Goal: Navigation & Orientation: Find specific page/section

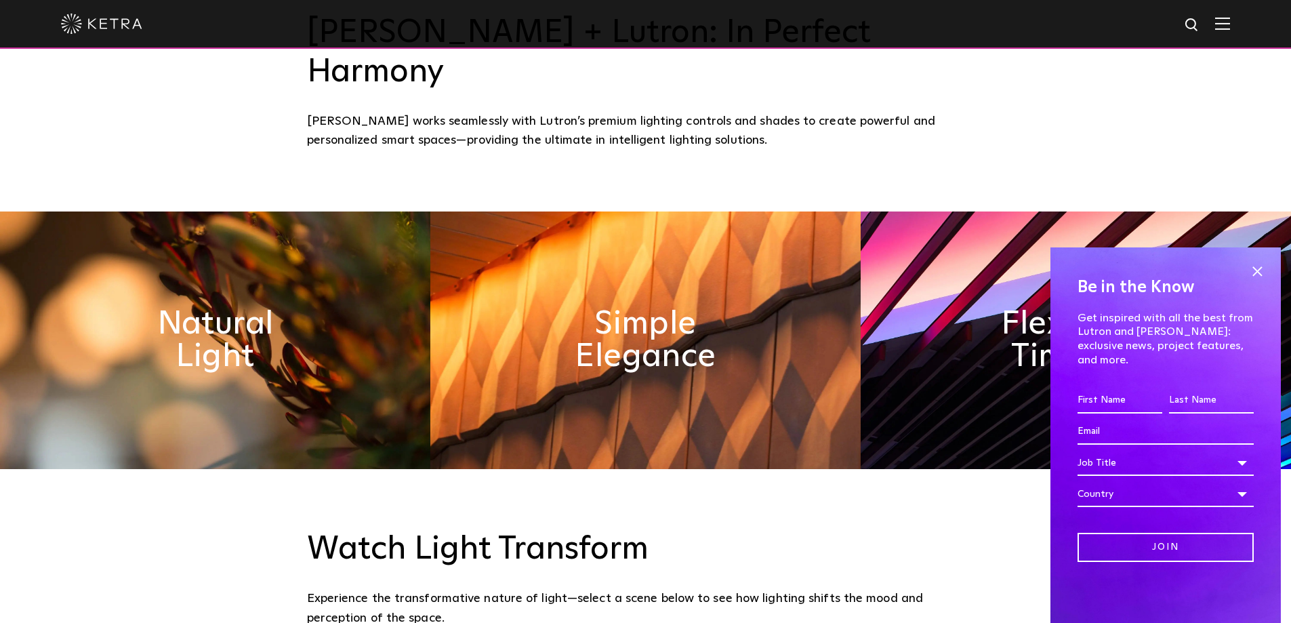
scroll to position [678, 0]
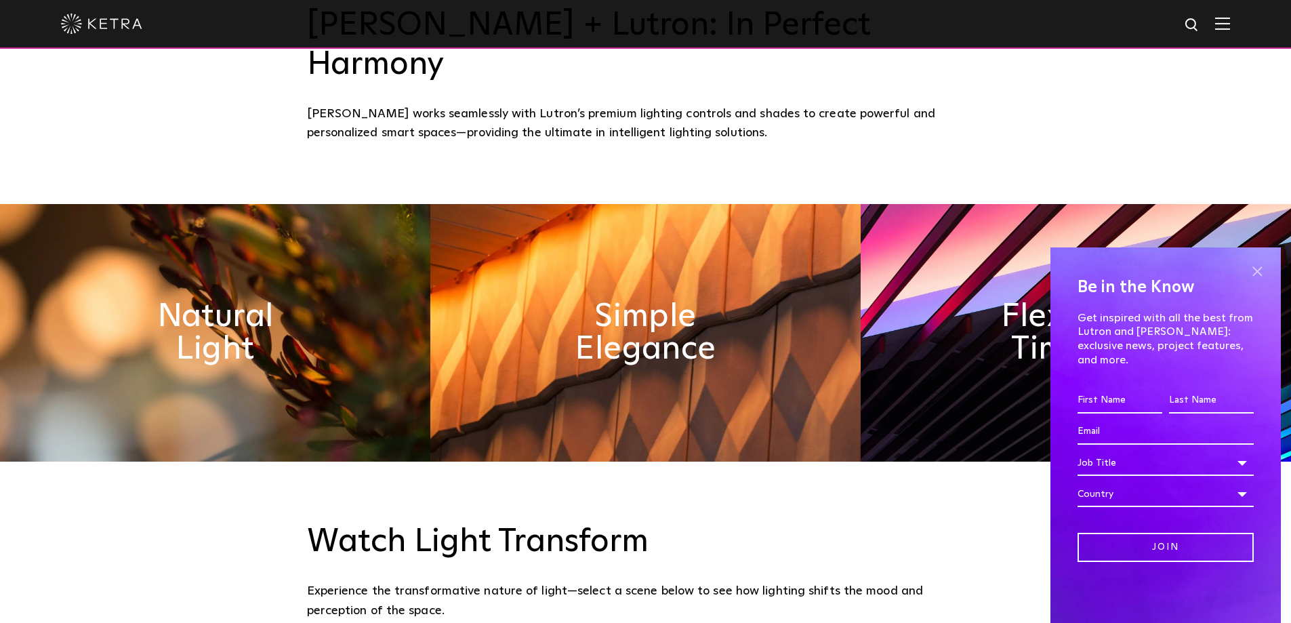
click at [1251, 281] on span at bounding box center [1257, 271] width 20 height 20
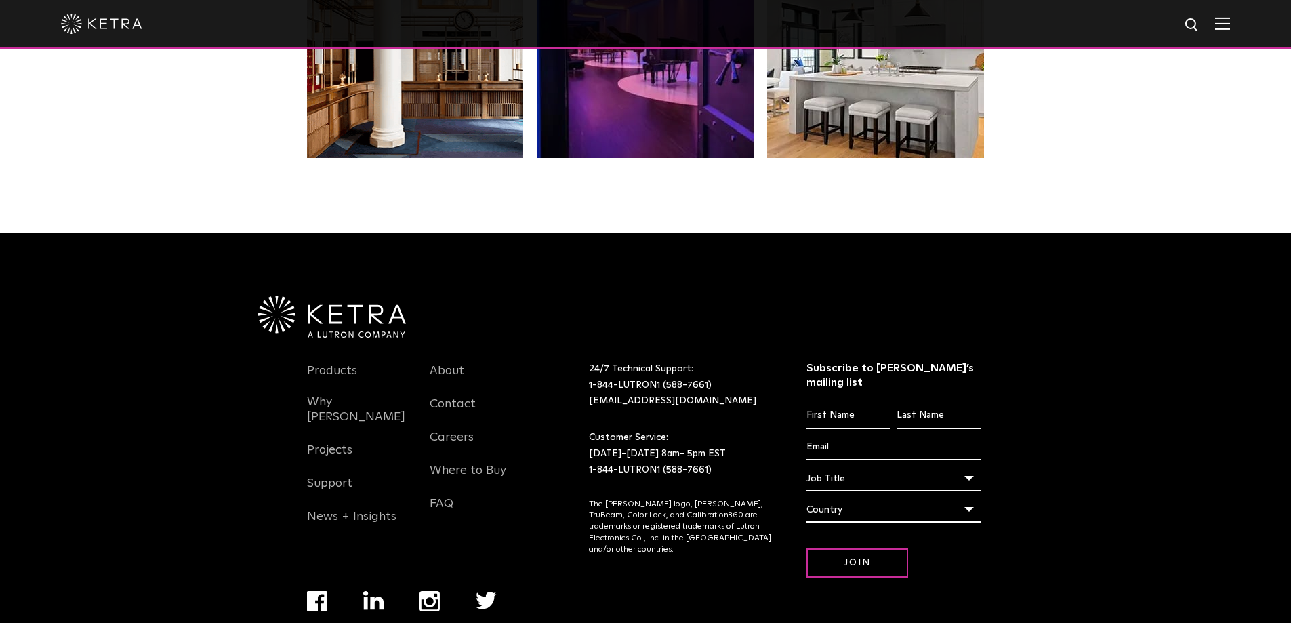
scroll to position [2847, 0]
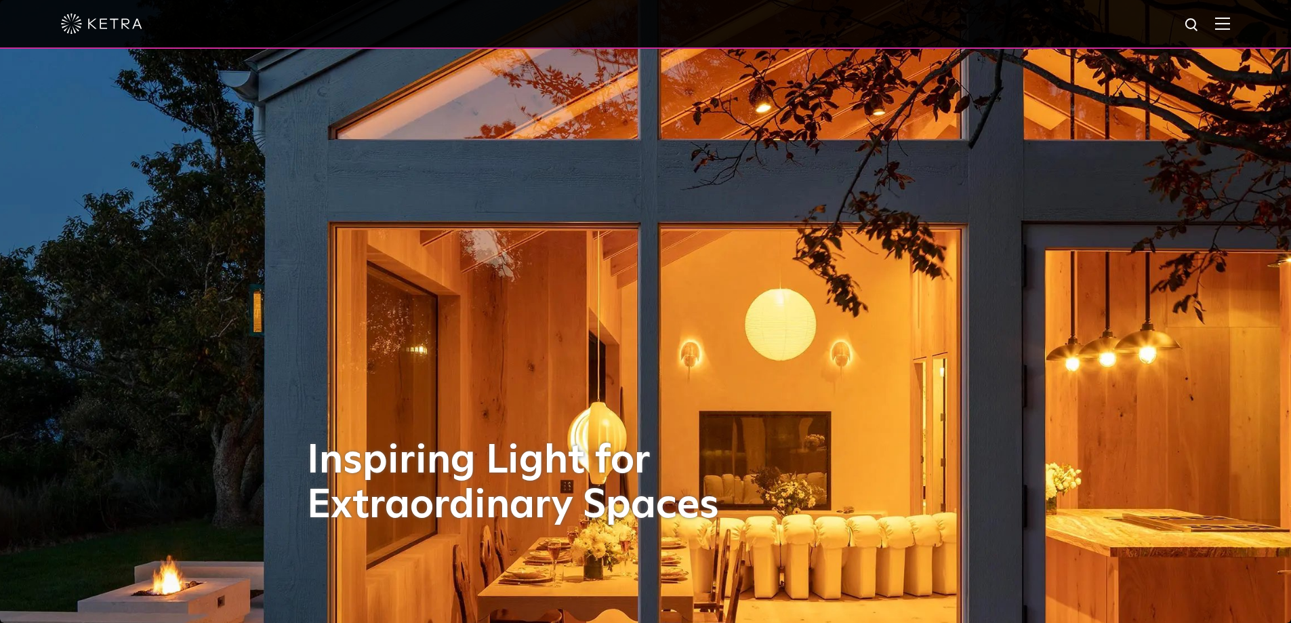
click at [1230, 22] on img at bounding box center [1222, 23] width 15 height 13
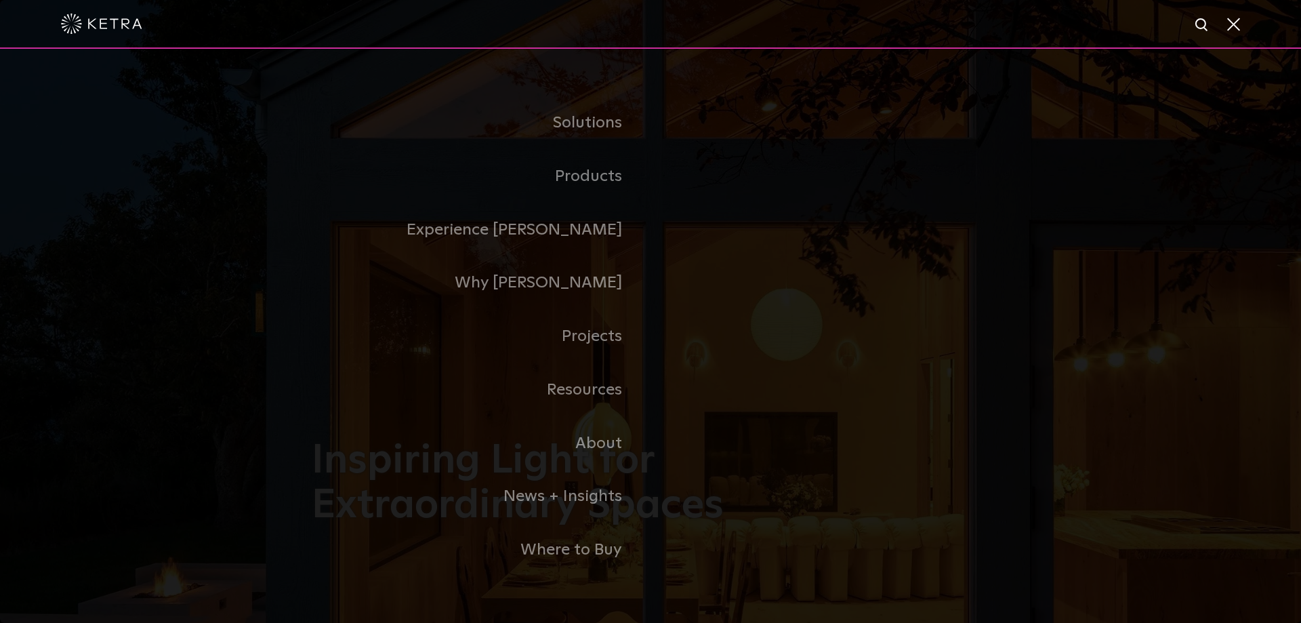
click at [0, 0] on link "Residential Products" at bounding box center [0, 0] width 0 height 0
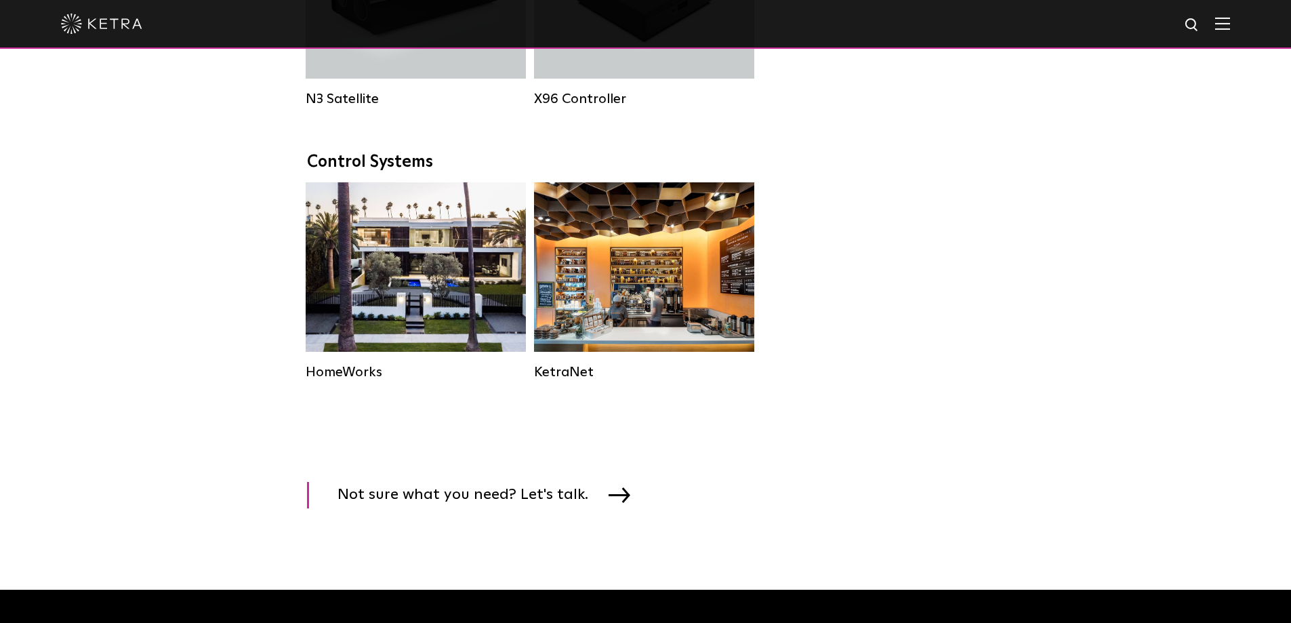
scroll to position [1898, 0]
